Goal: Navigation & Orientation: Find specific page/section

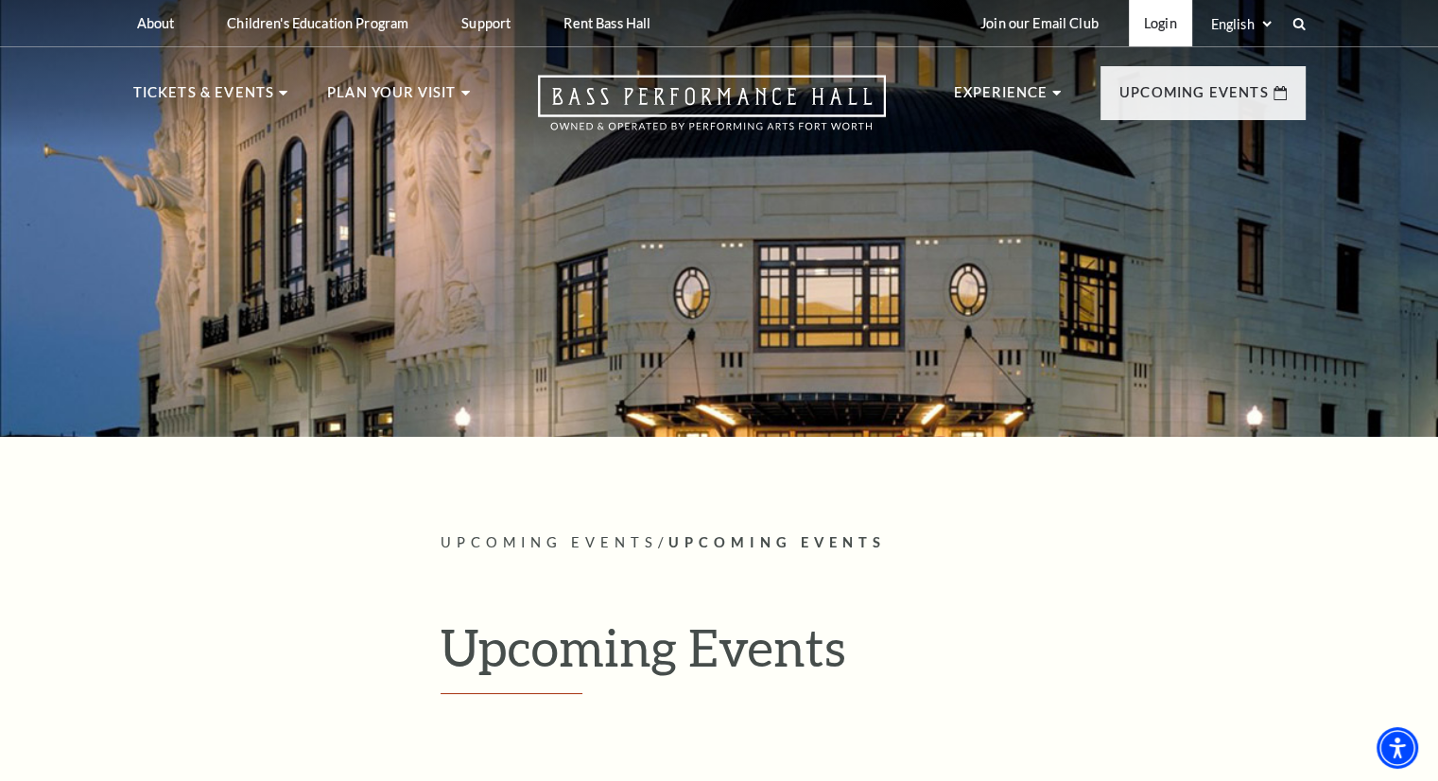
click at [1141, 33] on link "Login" at bounding box center [1160, 23] width 63 height 46
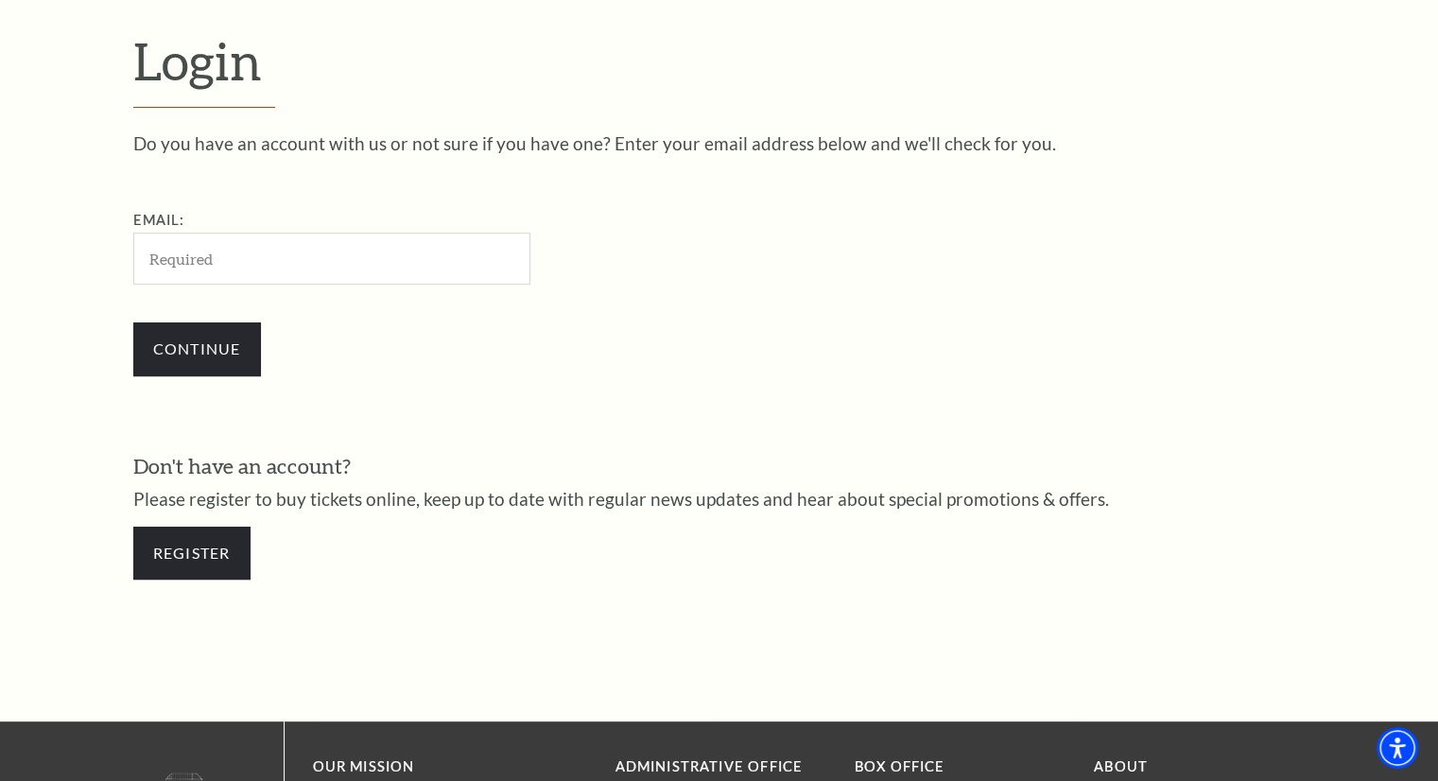
scroll to position [560, 0]
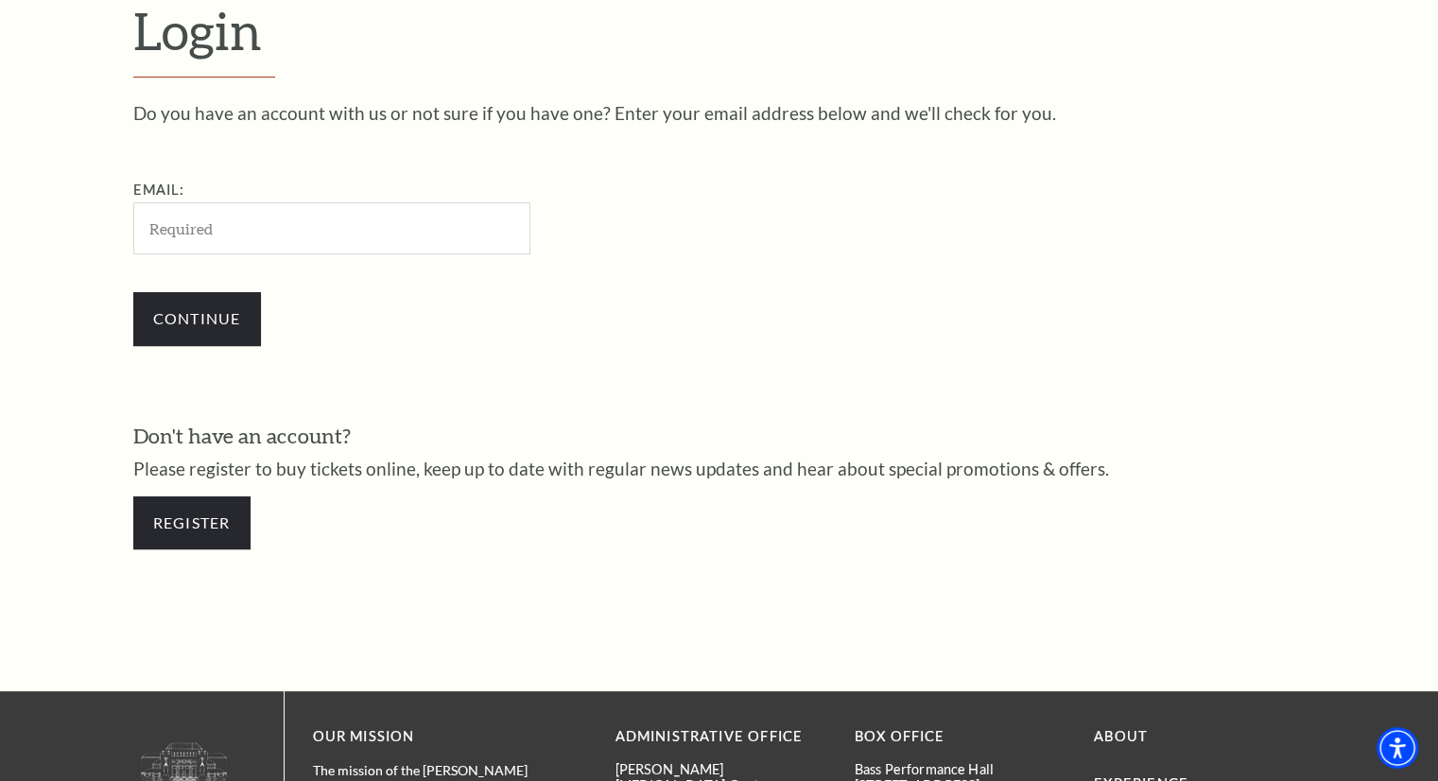
click at [225, 229] on input "Email:" at bounding box center [331, 228] width 397 height 52
type input "rfindley58@yahoo.com"
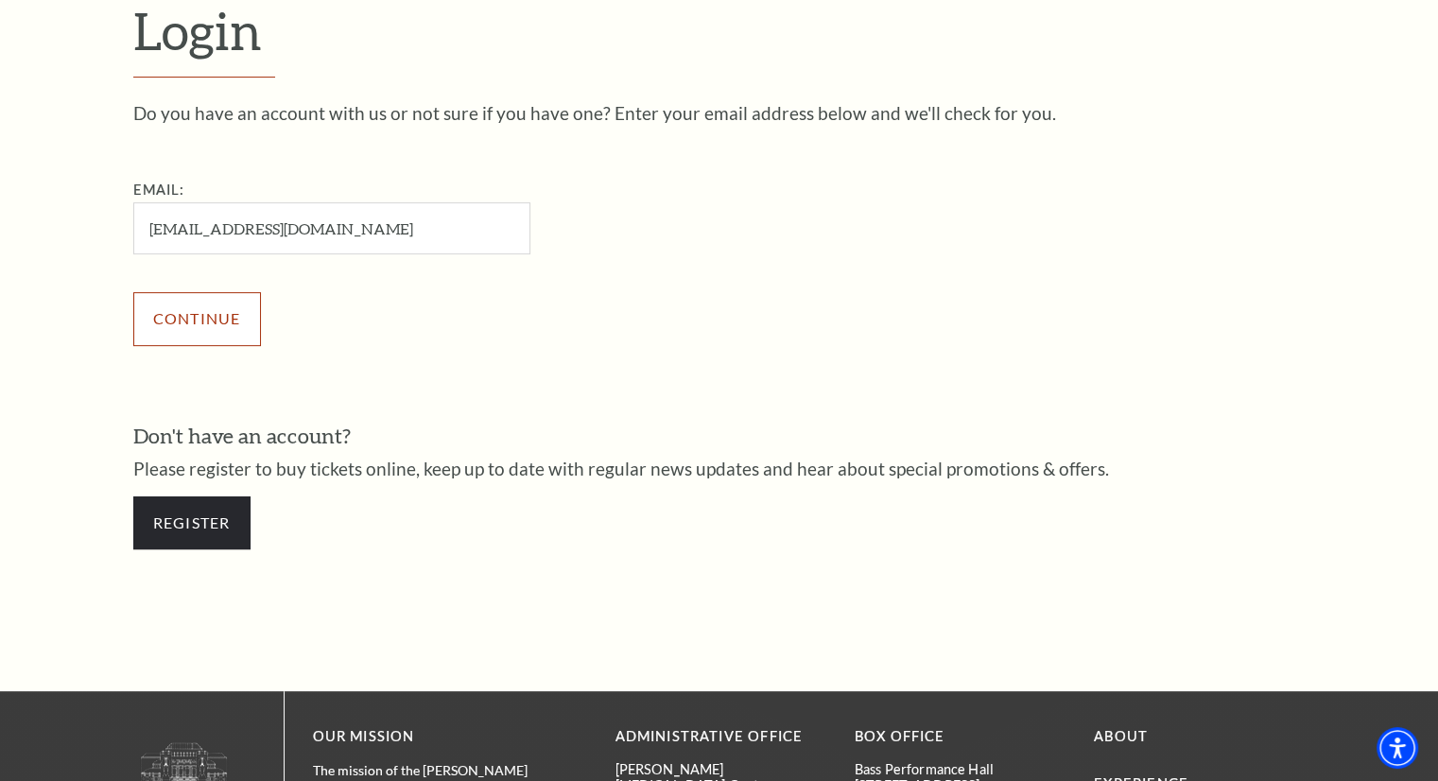
click at [227, 324] on input "Continue" at bounding box center [197, 318] width 128 height 53
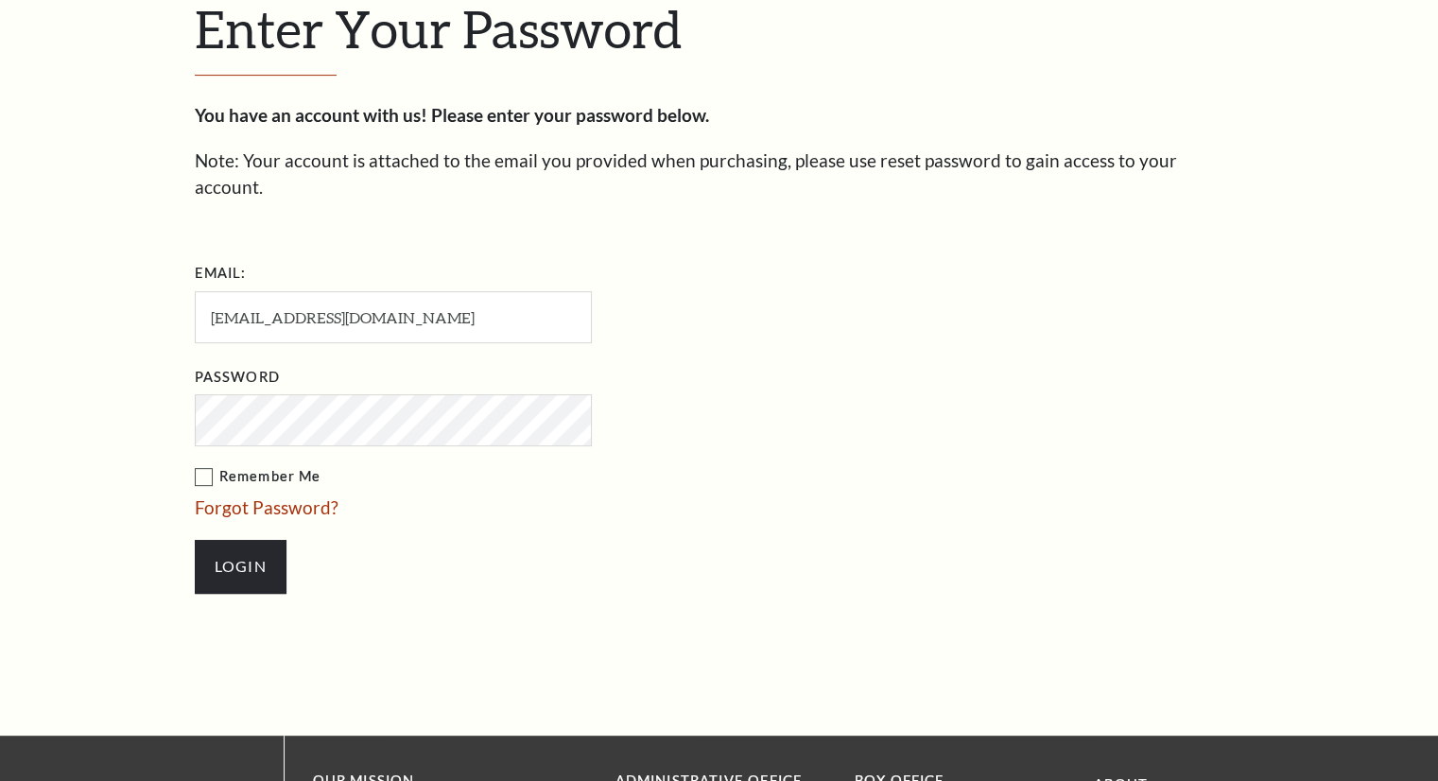
scroll to position [577, 0]
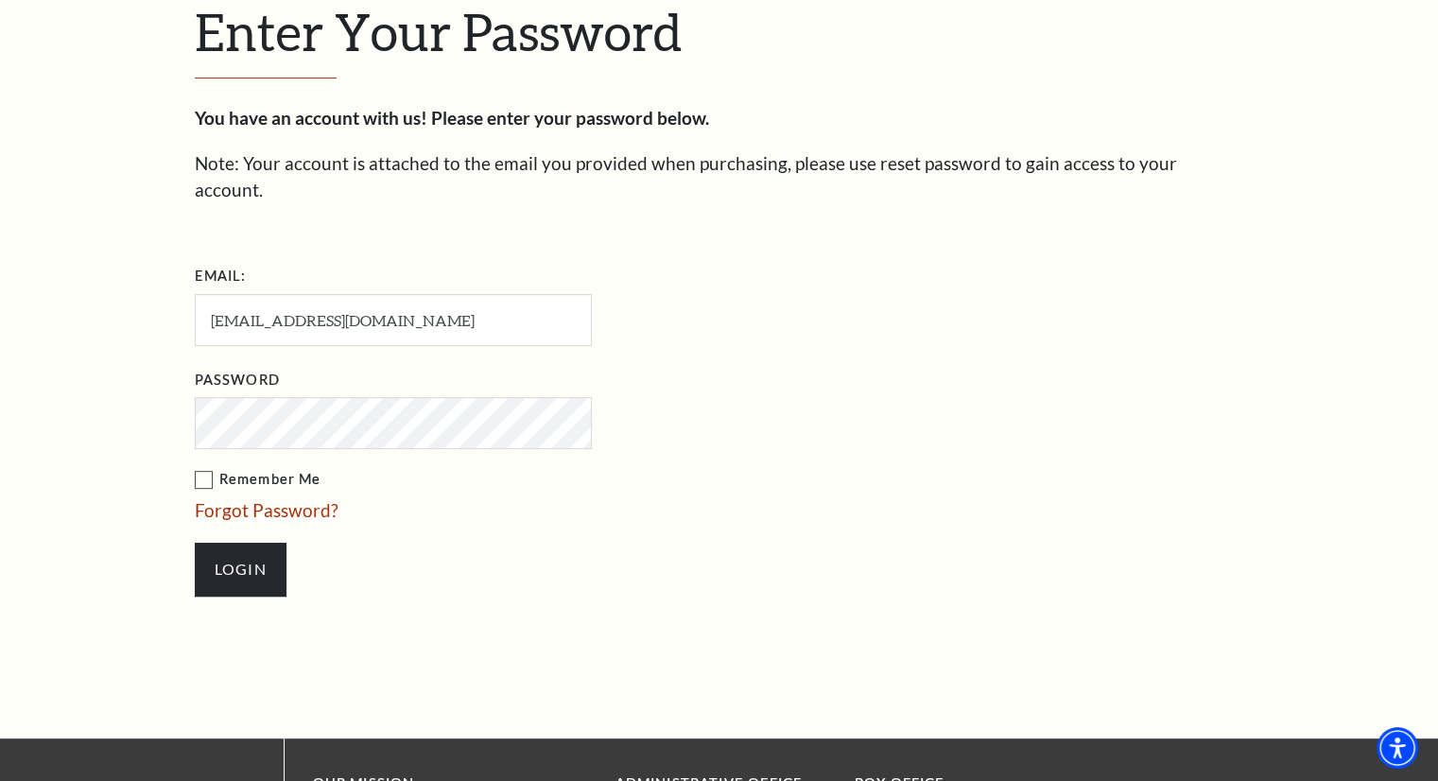
click at [208, 468] on label "Remember Me" at bounding box center [488, 480] width 586 height 24
click at [0, 0] on input "Remember Me" at bounding box center [0, 0] width 0 height 0
click at [231, 543] on input "Login" at bounding box center [241, 569] width 92 height 53
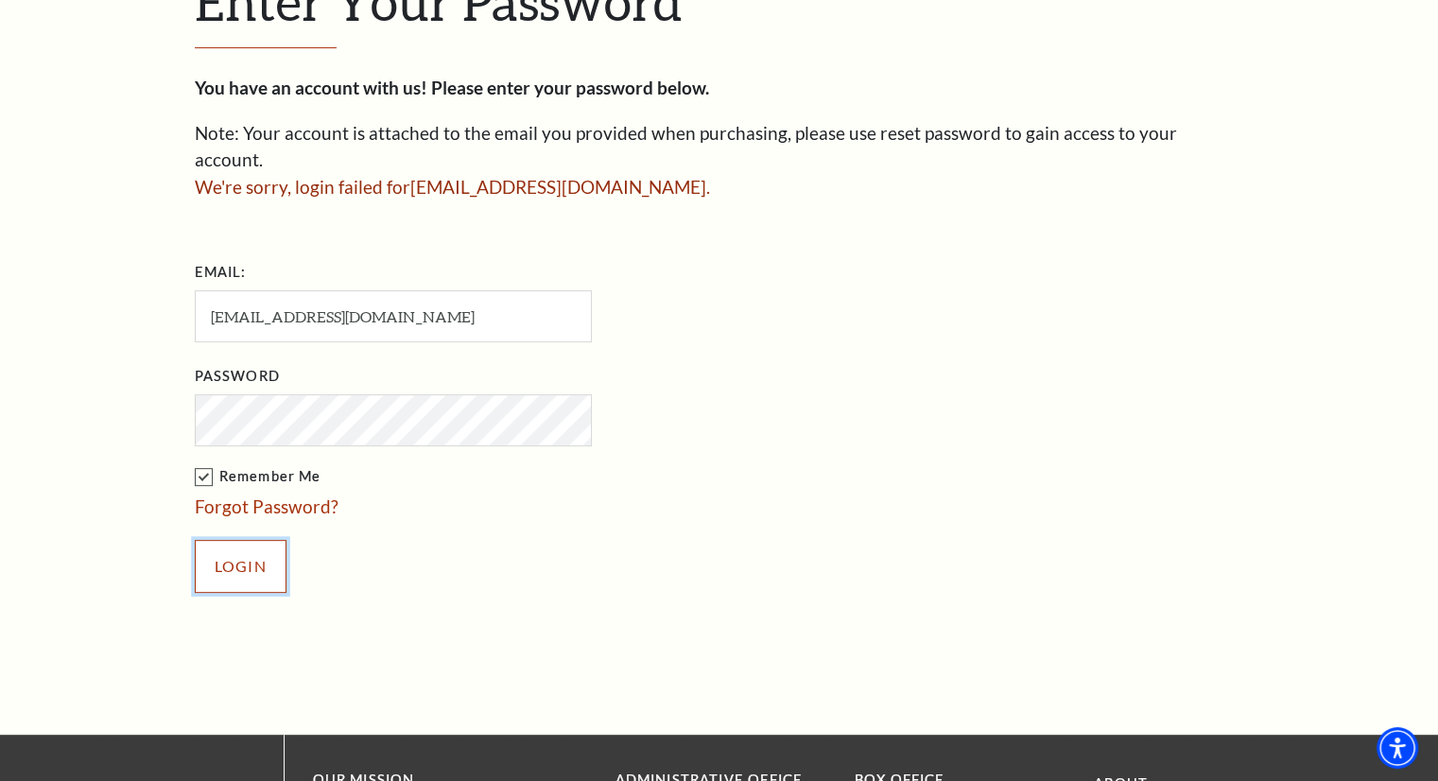
click at [242, 540] on input "Login" at bounding box center [241, 566] width 92 height 53
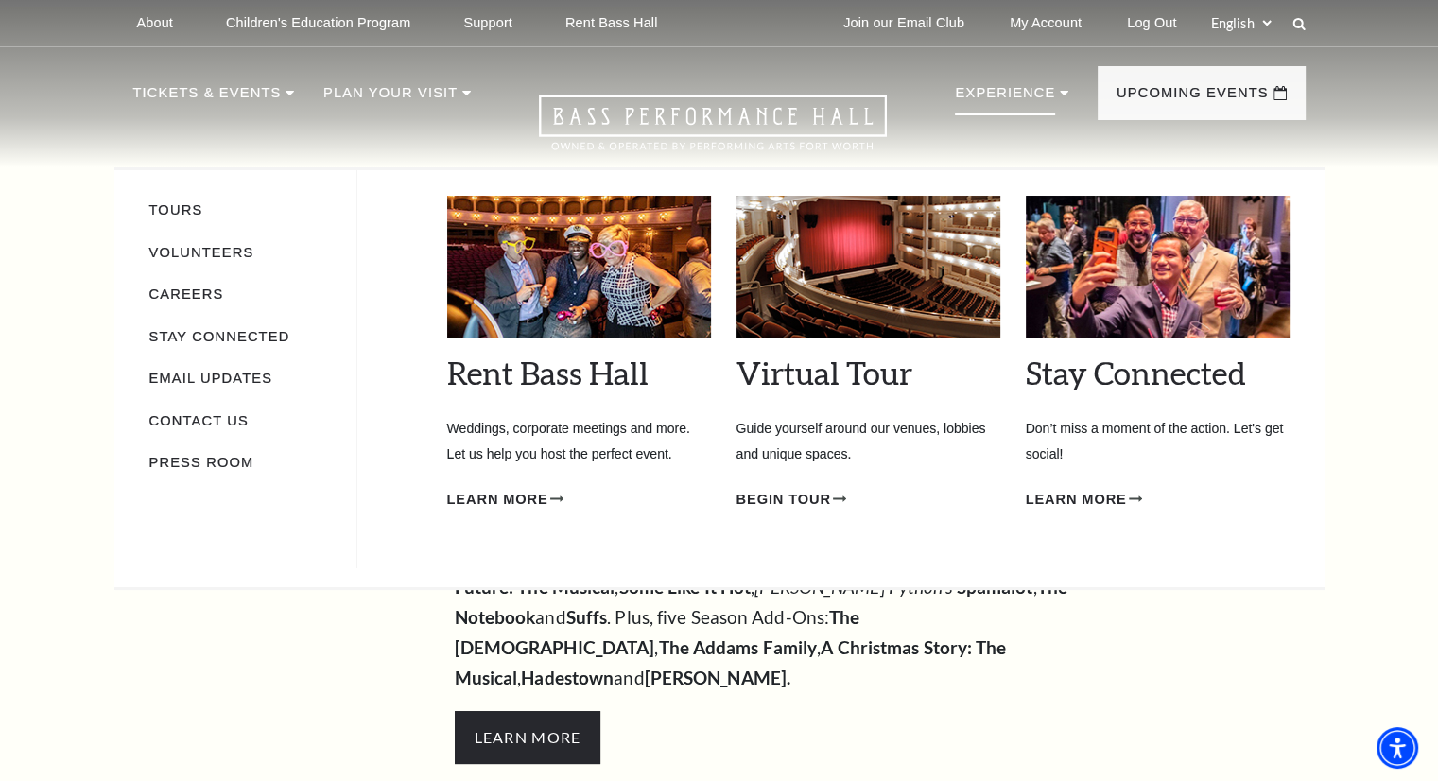
click at [1038, 94] on p "Experience" at bounding box center [1005, 98] width 100 height 34
click at [1050, 88] on li "Experience Tours Volunteers Careers Stay Connected Email Updates Contact Us Pre…" at bounding box center [1011, 112] width 113 height 63
click at [178, 251] on link "Volunteers" at bounding box center [201, 252] width 105 height 15
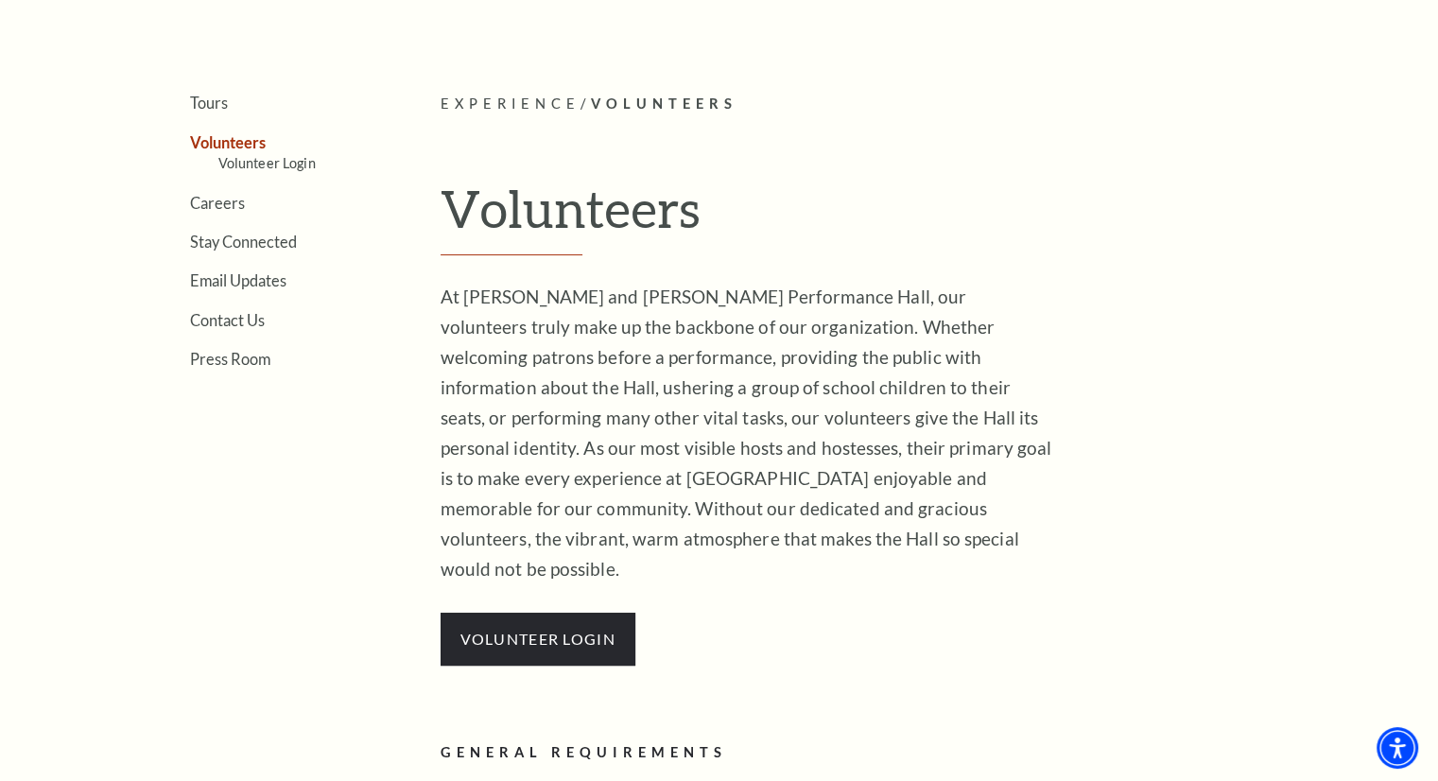
scroll to position [473, 0]
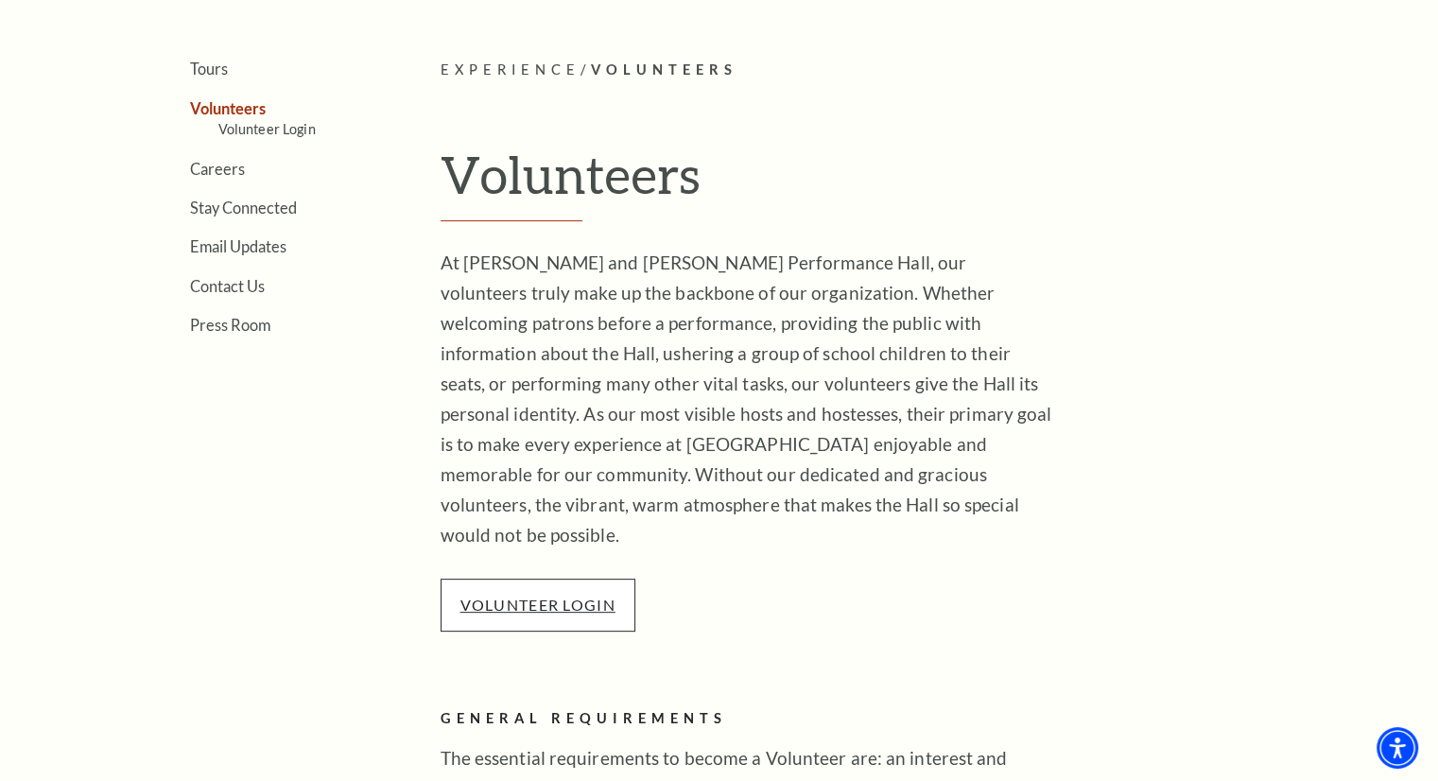
click at [550, 596] on link "VOLUNTEER LOGIN" at bounding box center [537, 605] width 155 height 18
